Goal: Find specific page/section: Find specific page/section

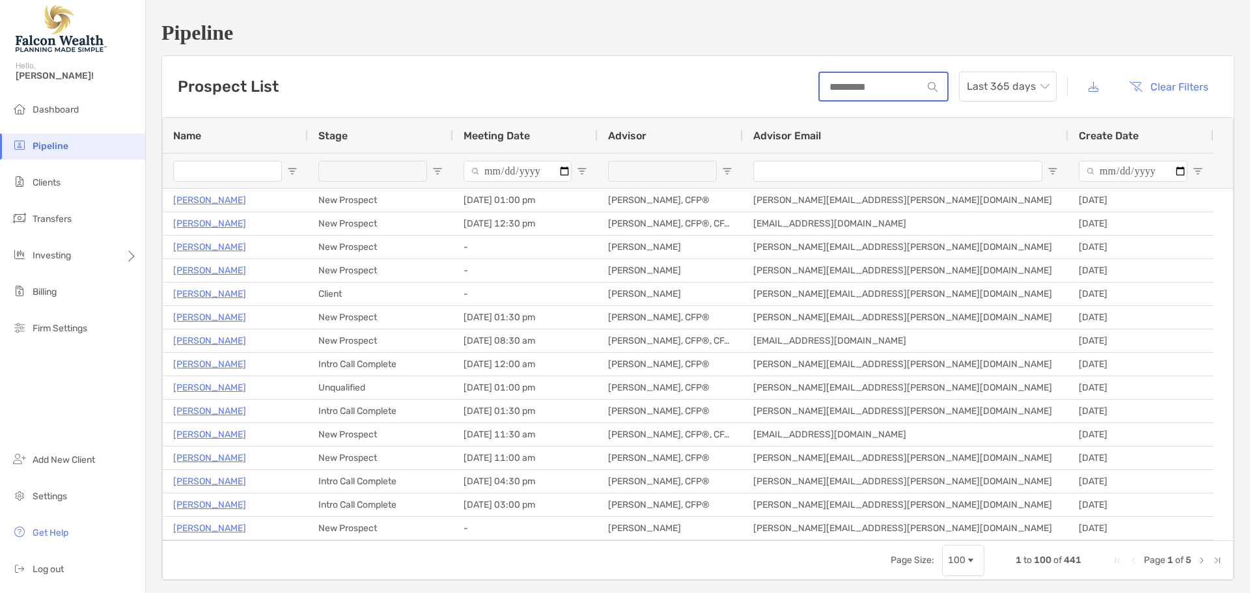
click at [882, 92] on input at bounding box center [871, 86] width 103 height 11
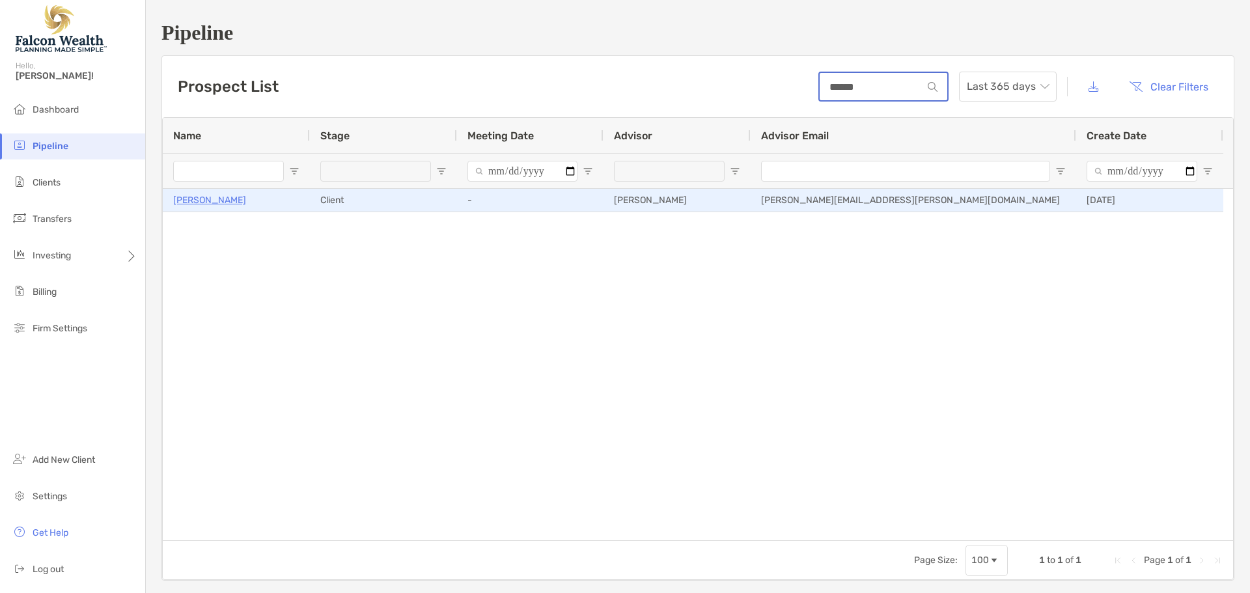
type input "******"
click at [223, 202] on p "[PERSON_NAME]" at bounding box center [209, 200] width 73 height 16
